Goal: Task Accomplishment & Management: Manage account settings

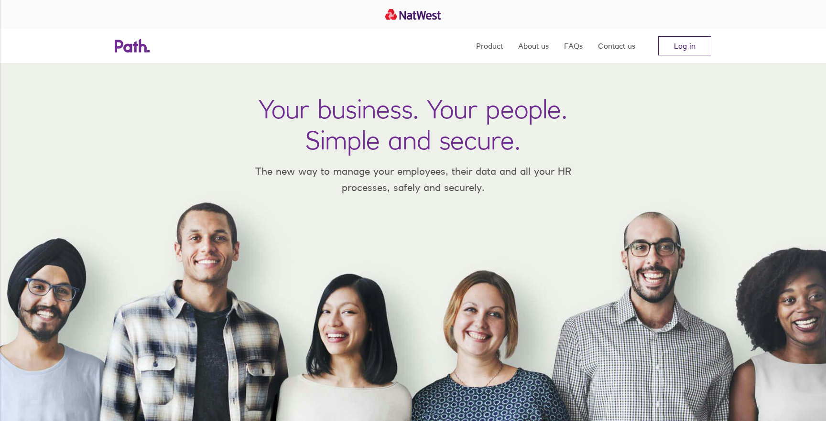
click at [697, 48] on link "Log in" at bounding box center [684, 45] width 53 height 19
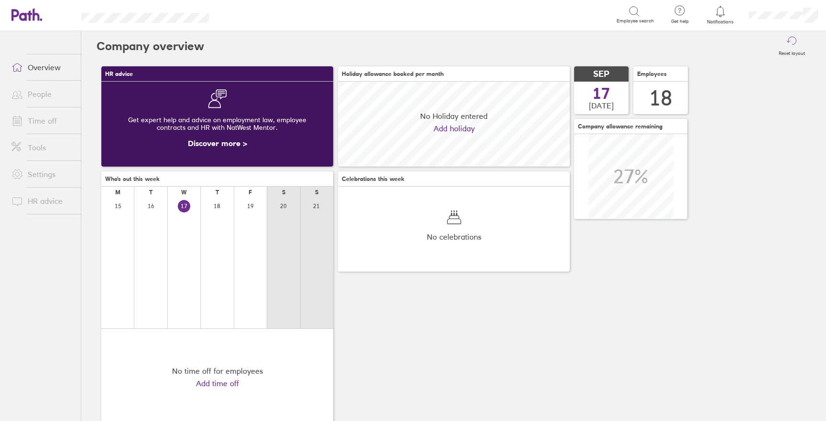
scroll to position [85, 232]
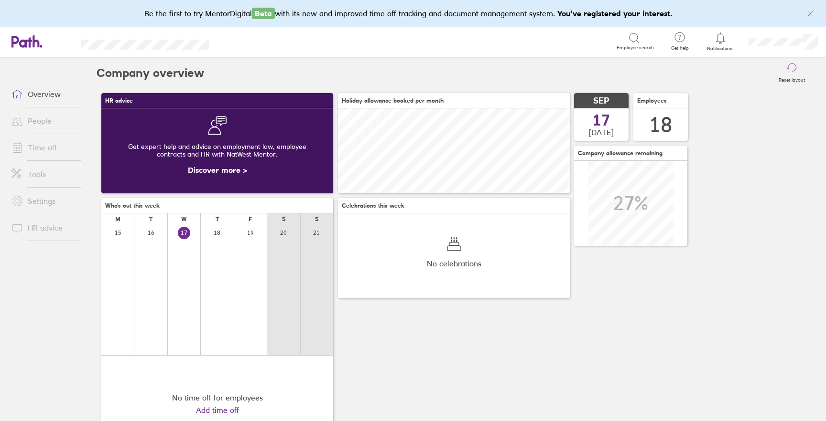
click at [42, 123] on link "People" at bounding box center [42, 120] width 77 height 19
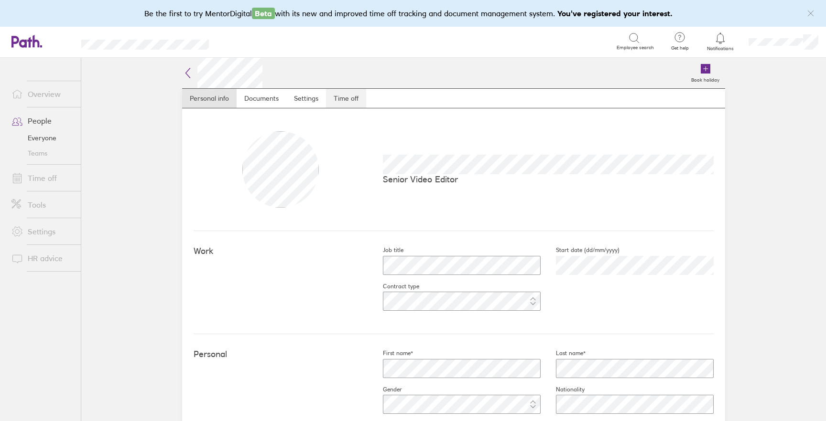
click at [341, 98] on link "Time off" at bounding box center [346, 98] width 40 height 19
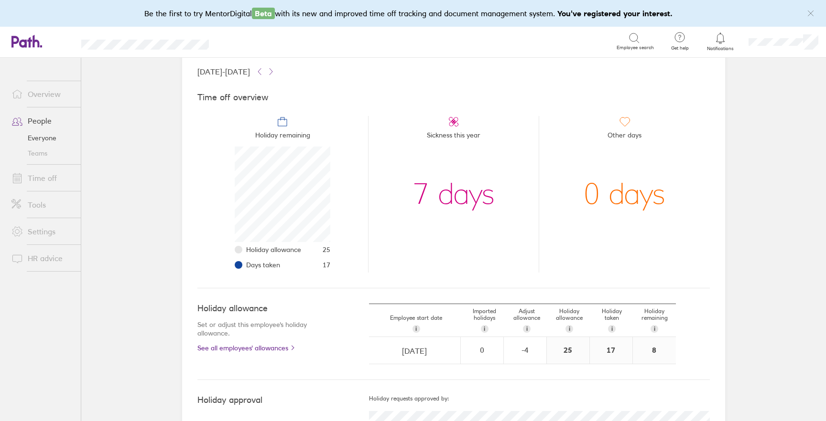
scroll to position [11, 0]
